Goal: Information Seeking & Learning: Learn about a topic

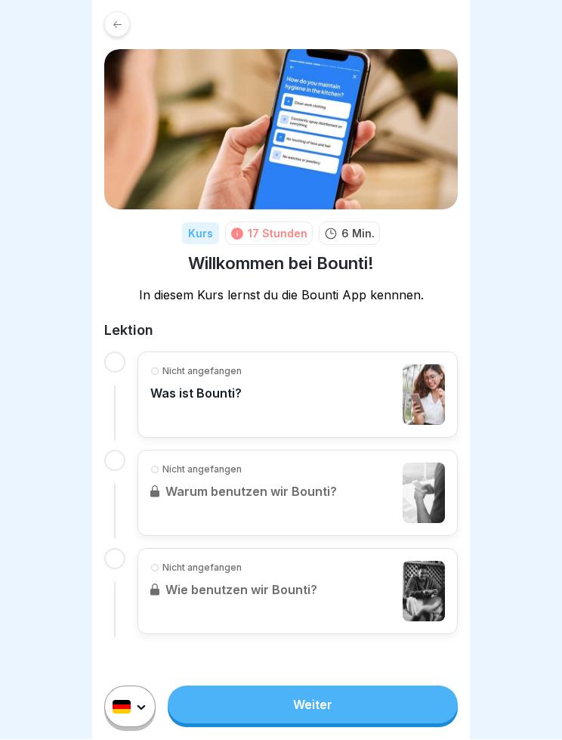
click at [381, 702] on link "Weiter" at bounding box center [313, 705] width 290 height 38
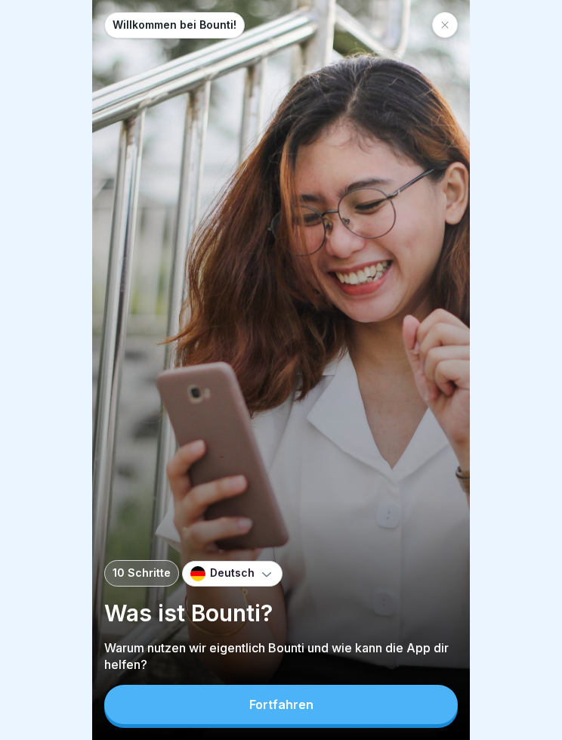
click at [381, 709] on button "Fortfahren" at bounding box center [281, 703] width 354 height 39
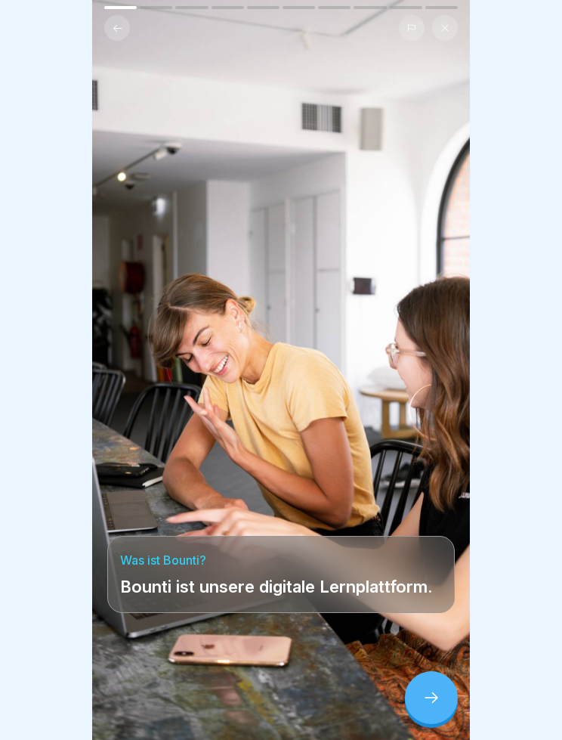
click at [432, 702] on icon at bounding box center [432, 697] width 14 height 11
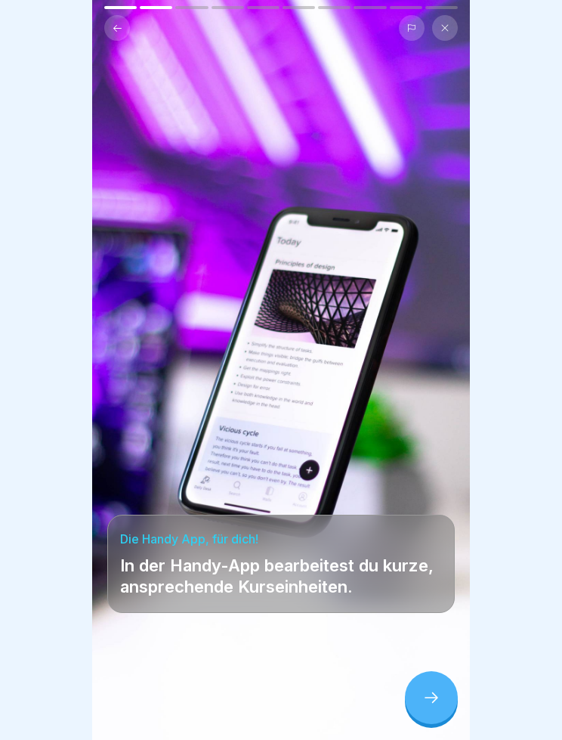
click at [425, 697] on icon at bounding box center [432, 697] width 14 height 11
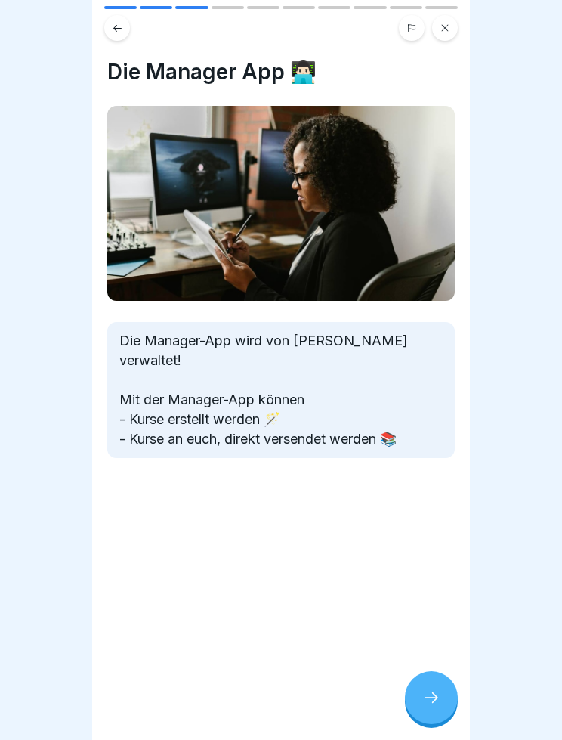
click at [431, 703] on icon at bounding box center [431, 697] width 18 height 18
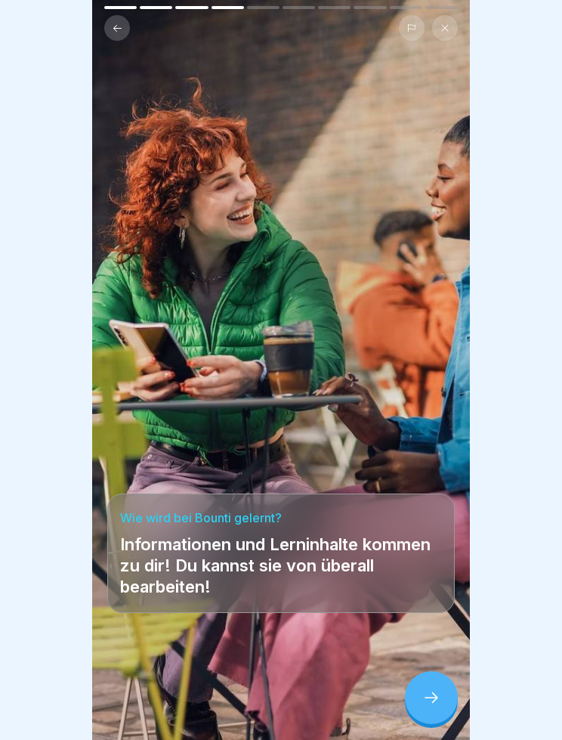
click at [425, 701] on icon at bounding box center [431, 697] width 18 height 18
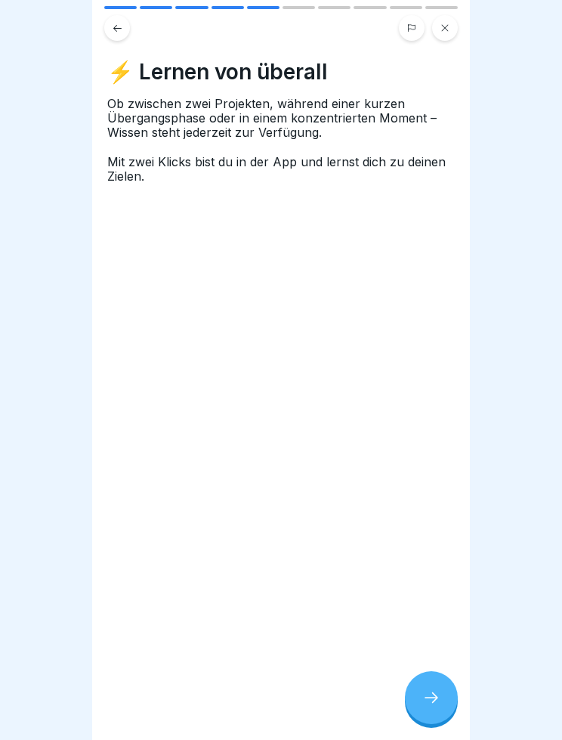
click at [425, 704] on icon at bounding box center [431, 697] width 18 height 18
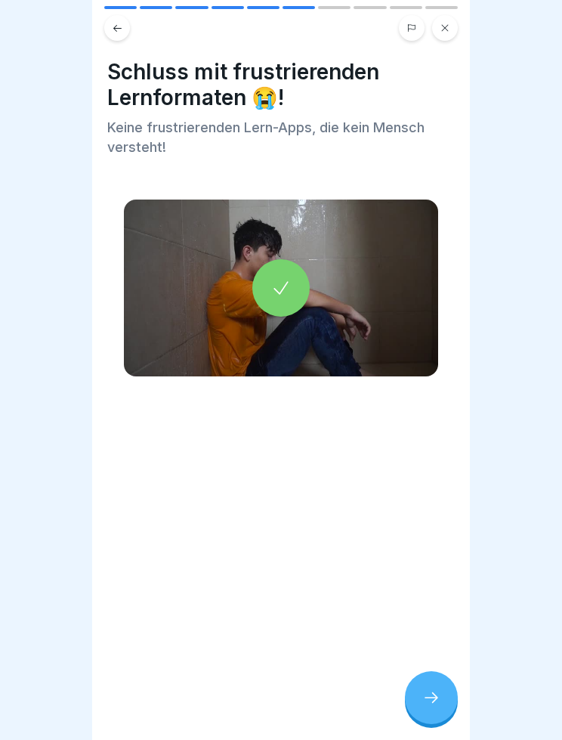
click at [413, 706] on div at bounding box center [431, 697] width 53 height 53
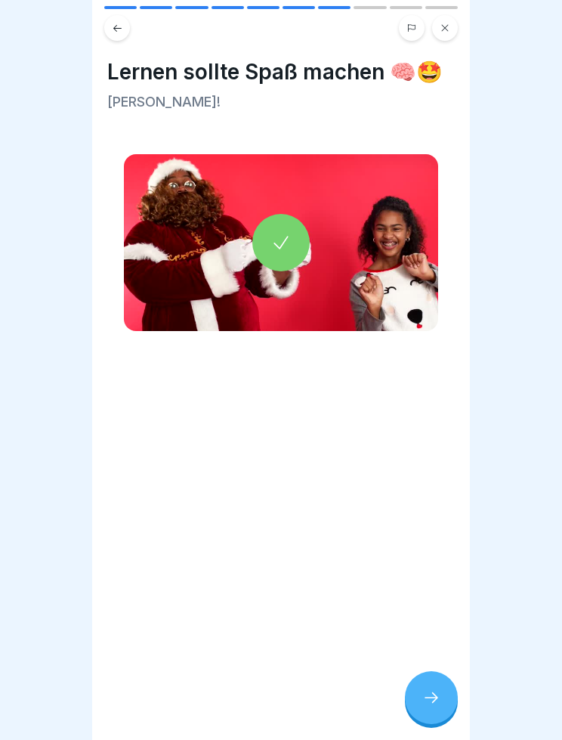
click at [411, 696] on div at bounding box center [431, 697] width 53 height 53
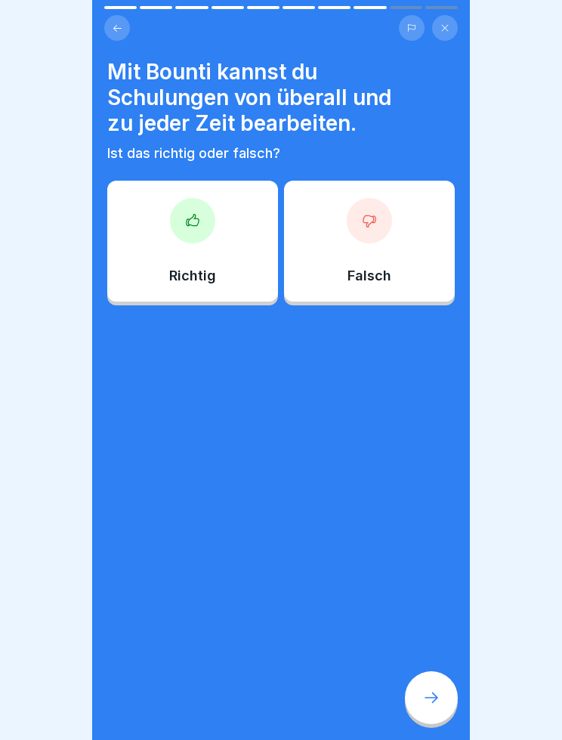
click at [443, 697] on div at bounding box center [431, 697] width 53 height 53
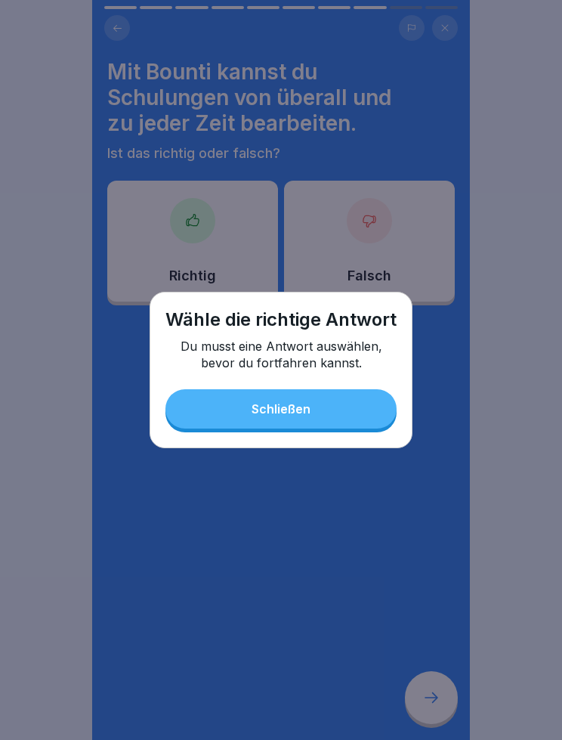
click at [351, 420] on button "Schließen" at bounding box center [280, 408] width 231 height 39
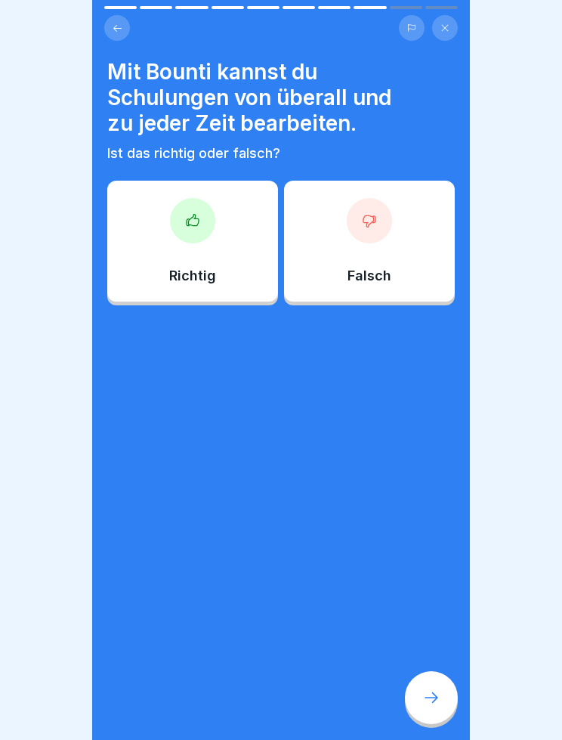
click at [187, 243] on div "Richtig" at bounding box center [192, 241] width 171 height 121
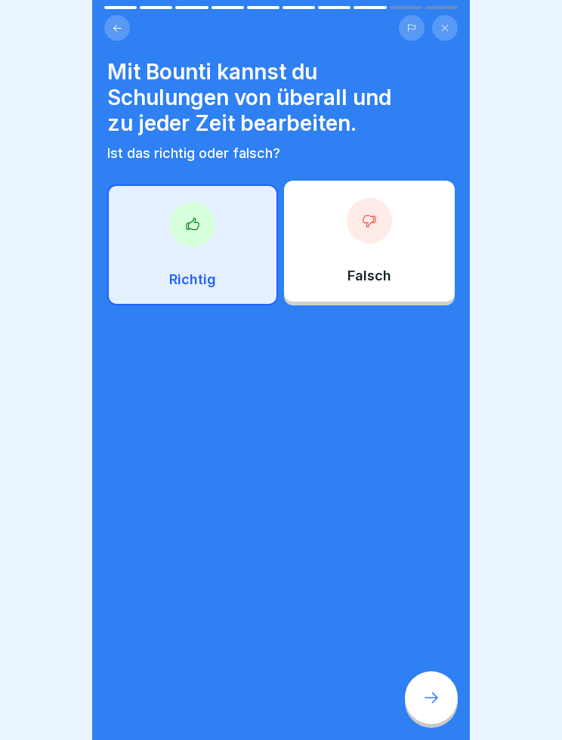
click at [440, 690] on div at bounding box center [431, 697] width 53 height 53
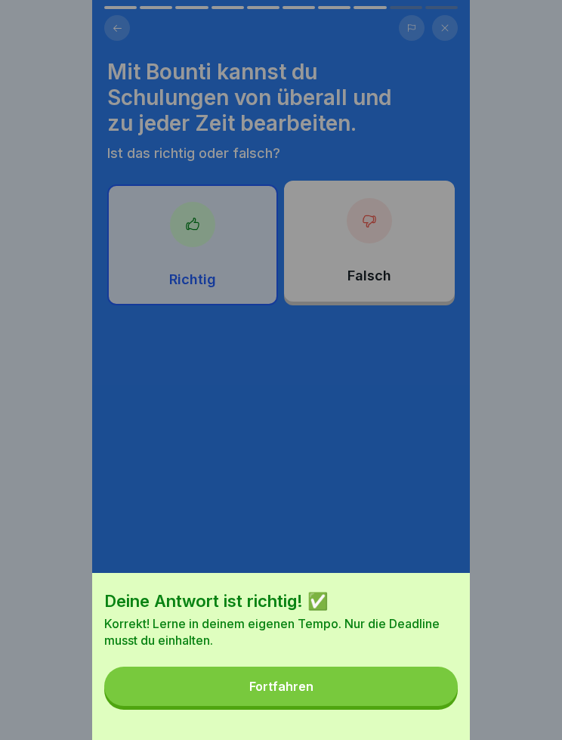
click at [404, 693] on button "Fortfahren" at bounding box center [281, 685] width 354 height 39
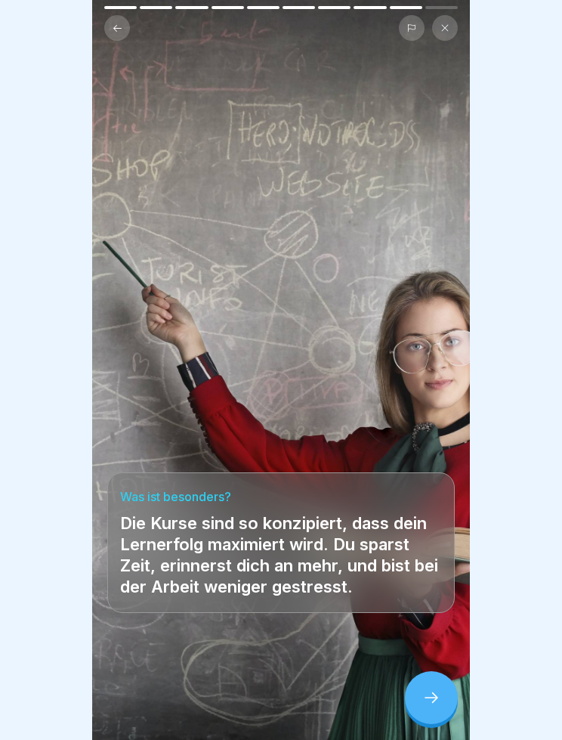
click at [437, 694] on icon at bounding box center [431, 697] width 18 height 18
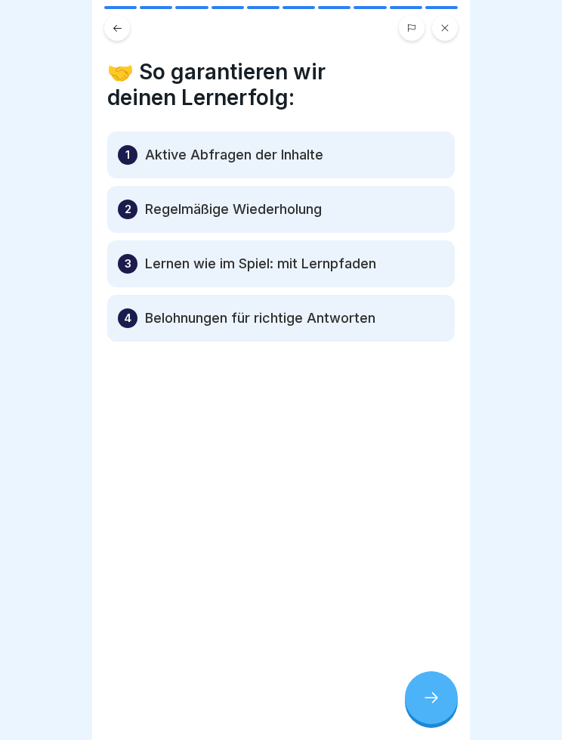
click at [178, 162] on p "Aktive Abfragen der Inhalte" at bounding box center [234, 155] width 178 height 18
click at [131, 160] on div "1" at bounding box center [128, 155] width 20 height 20
click at [437, 703] on icon at bounding box center [431, 697] width 18 height 18
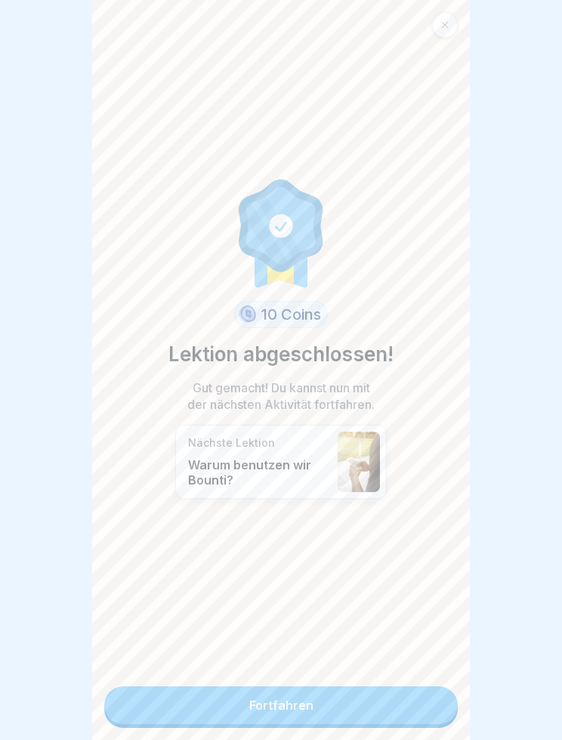
click at [397, 701] on link "Fortfahren" at bounding box center [281, 705] width 354 height 38
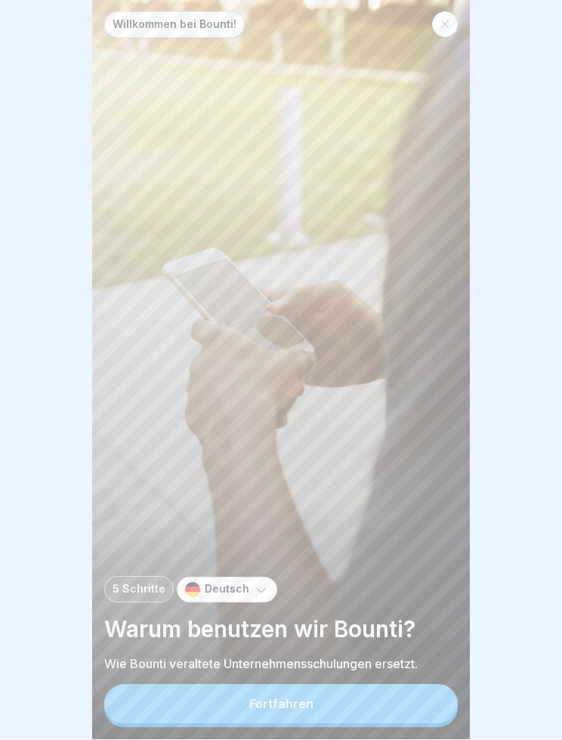
click at [383, 710] on button "Fortfahren" at bounding box center [281, 703] width 354 height 39
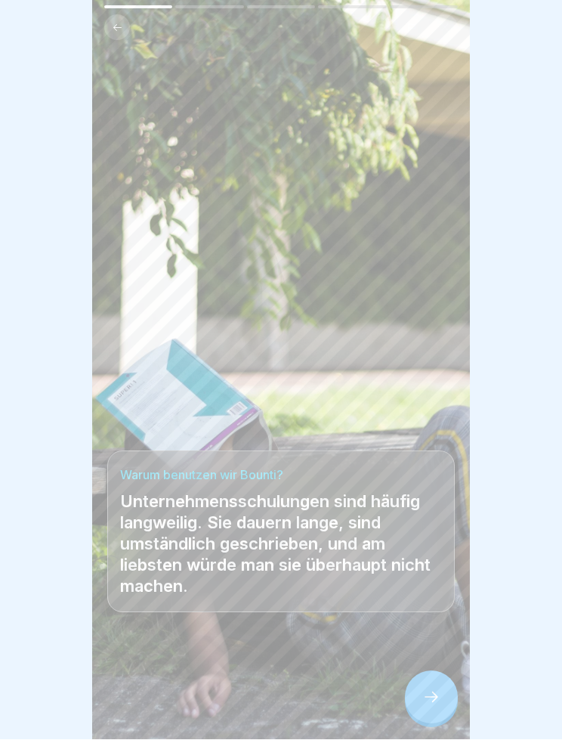
click at [429, 694] on icon at bounding box center [431, 697] width 18 height 18
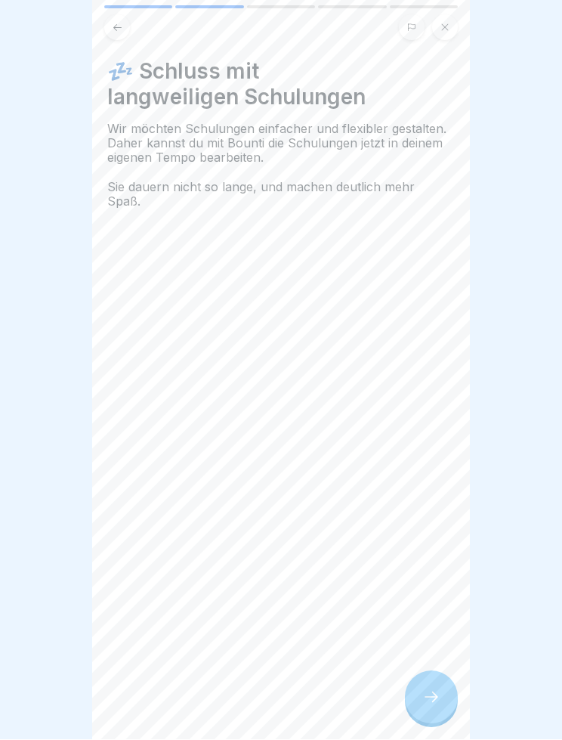
click at [434, 696] on icon at bounding box center [431, 697] width 18 height 18
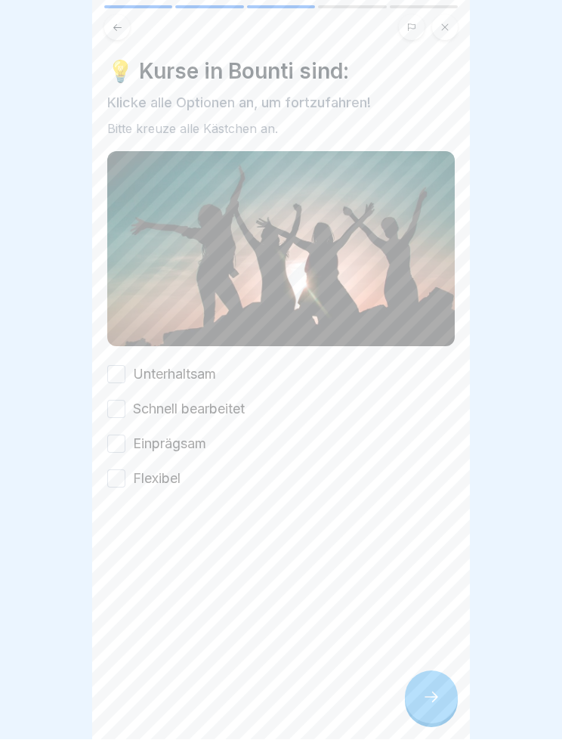
click at [113, 373] on button "Unterhaltsam" at bounding box center [116, 375] width 18 height 18
click at [119, 409] on button "Schnell bearbeitet" at bounding box center [116, 409] width 18 height 18
click at [120, 445] on button "Einprägsam" at bounding box center [116, 444] width 18 height 18
click at [123, 486] on button "Flexibel" at bounding box center [116, 479] width 18 height 18
click at [434, 702] on icon at bounding box center [431, 697] width 18 height 18
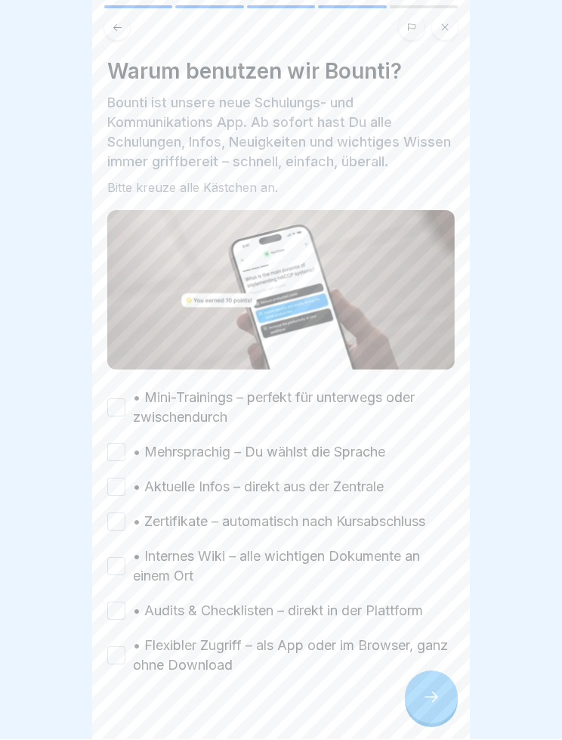
click at [114, 404] on button "• Mini-Trainings – perfekt für unterwegs oder zwischendurch" at bounding box center [116, 408] width 18 height 18
